Goal: Find contact information: Find contact information

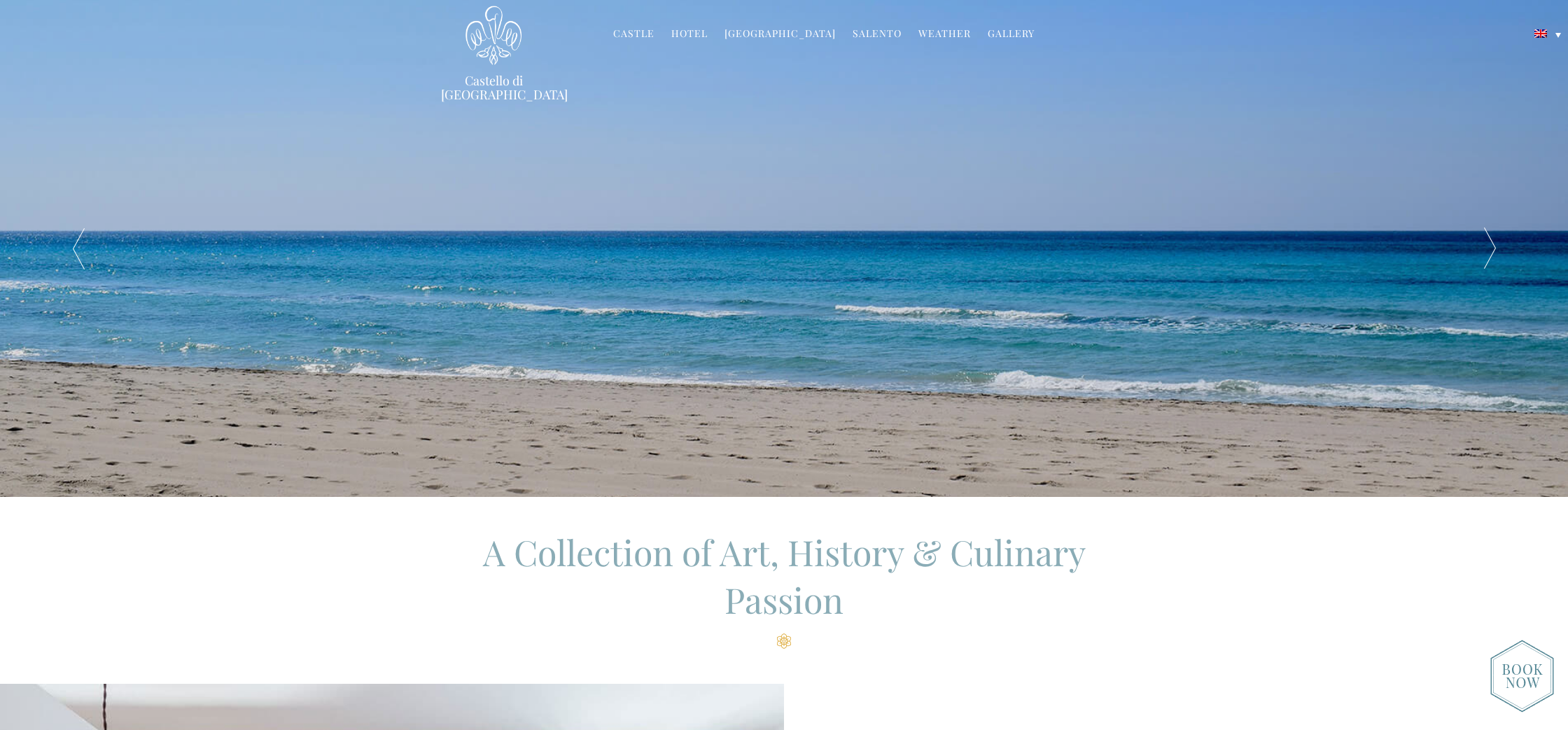
click at [1506, 670] on img at bounding box center [1522, 676] width 63 height 72
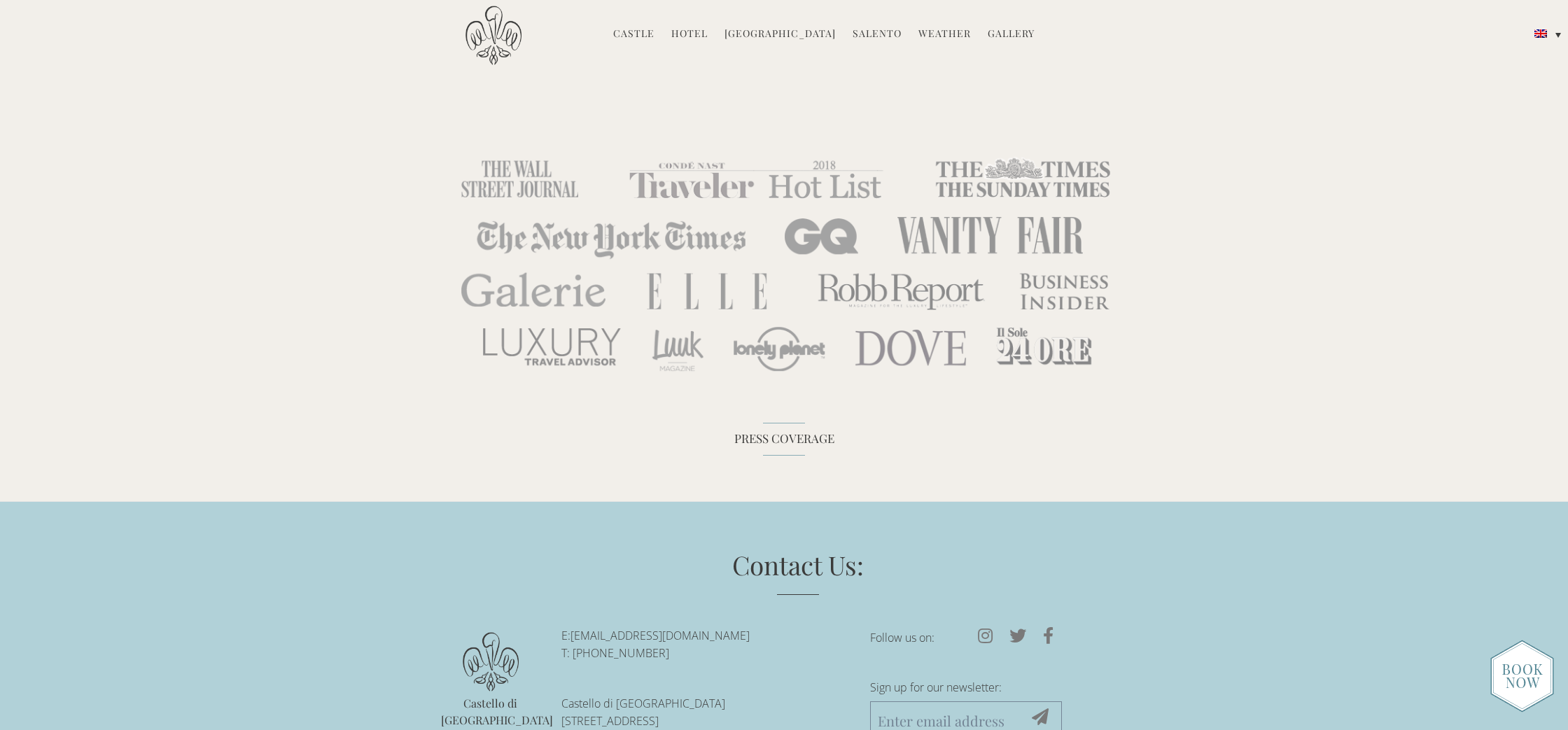
scroll to position [5278, 0]
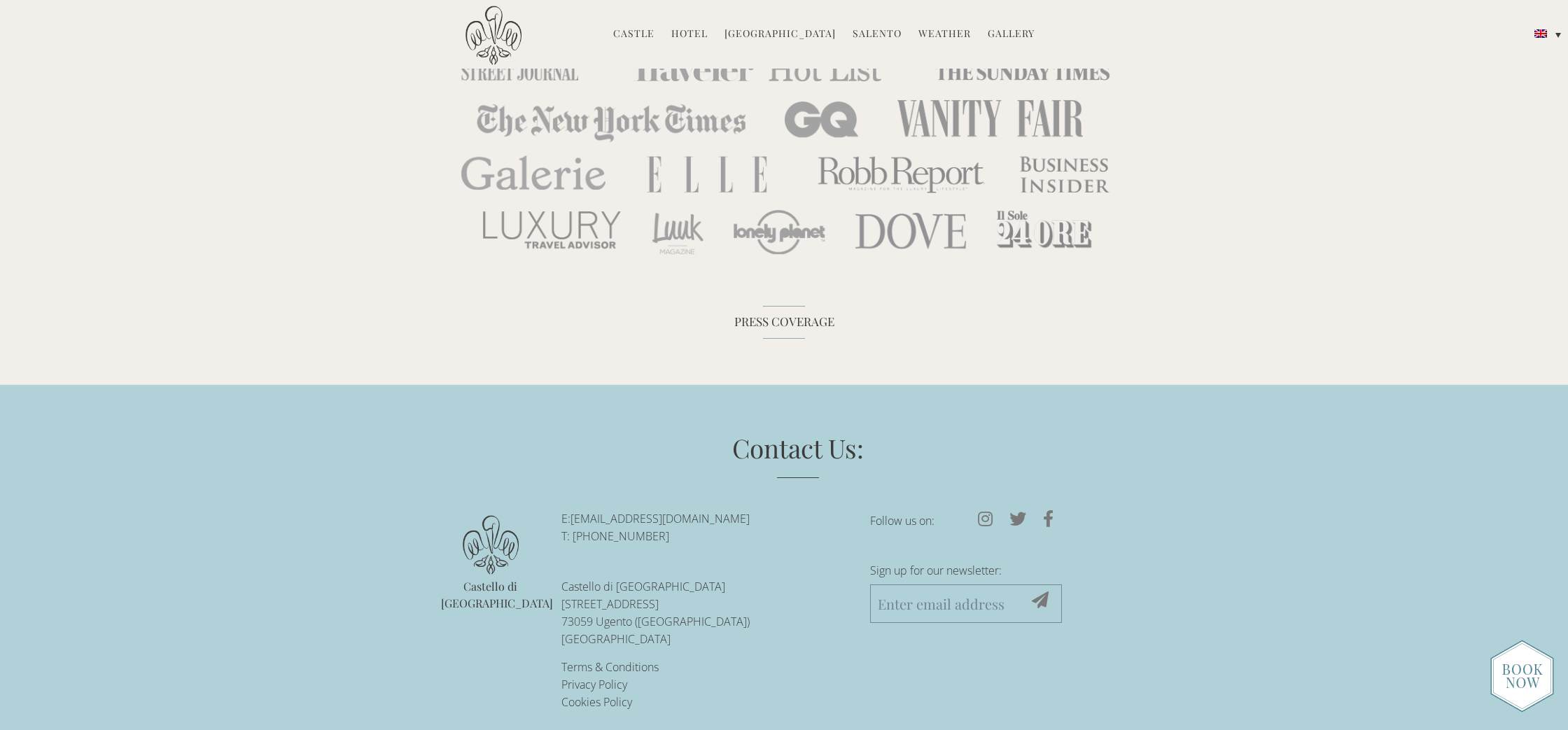
drag, startPoint x: 672, startPoint y: 519, endPoint x: 598, endPoint y: 522, distance: 74.1
click at [598, 522] on p "E: [EMAIL_ADDRESS][DOMAIN_NAME] T: [PHONE_NUMBER]" at bounding box center [706, 527] width 288 height 35
copy p "[PHONE_NUMBER]"
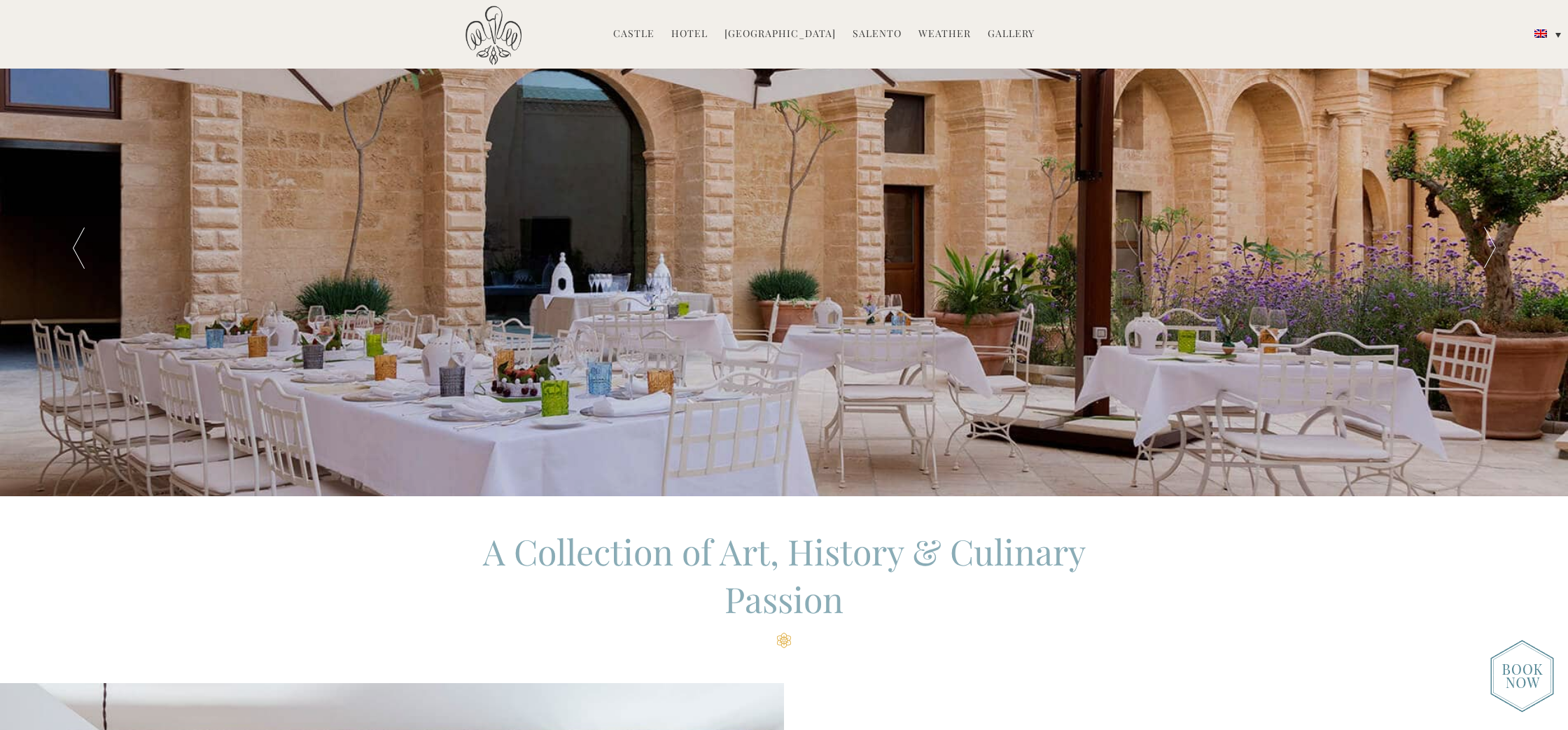
scroll to position [0, 0]
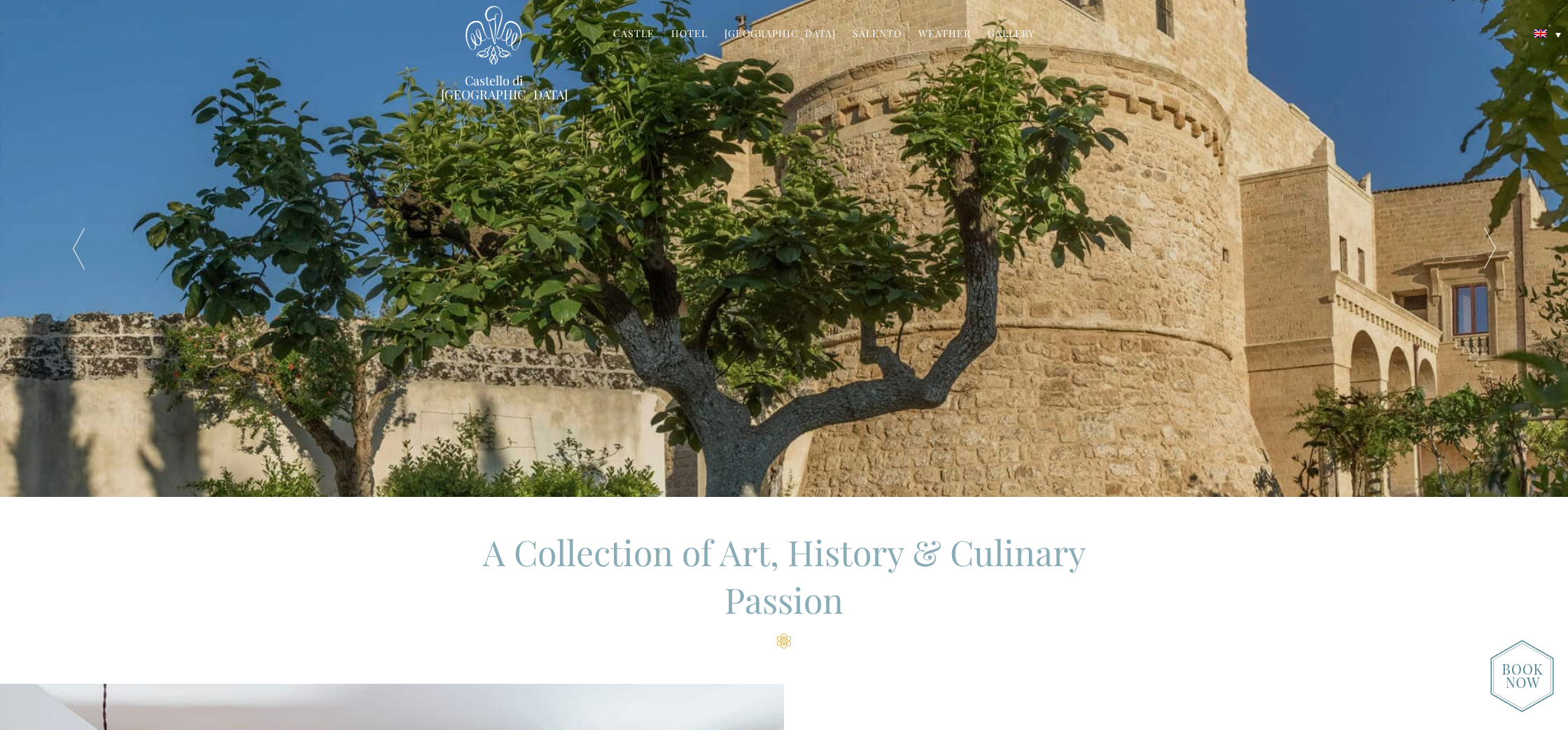
click at [855, 33] on link "Salento" at bounding box center [877, 34] width 49 height 16
